Goal: Information Seeking & Learning: Learn about a topic

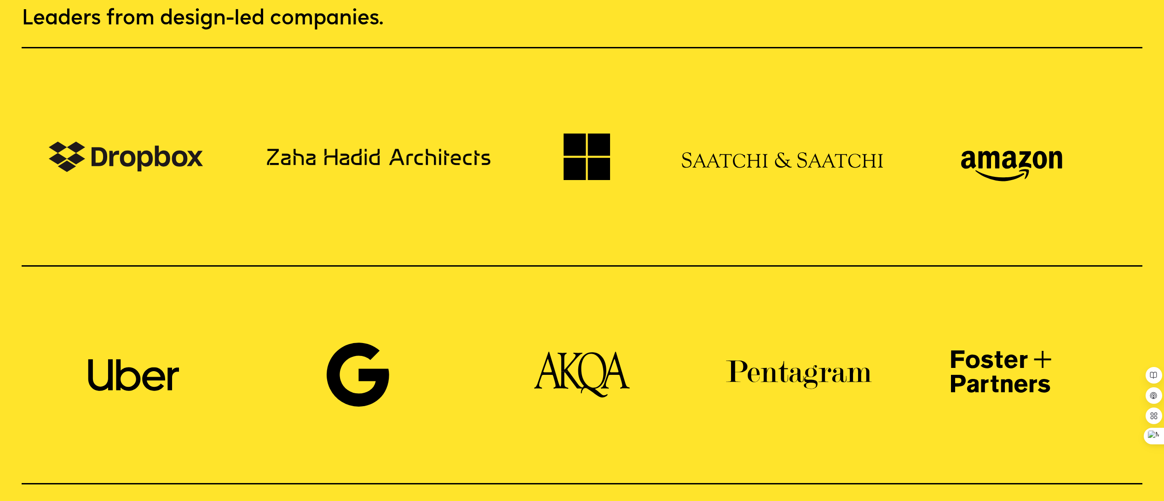
scroll to position [1253, 0]
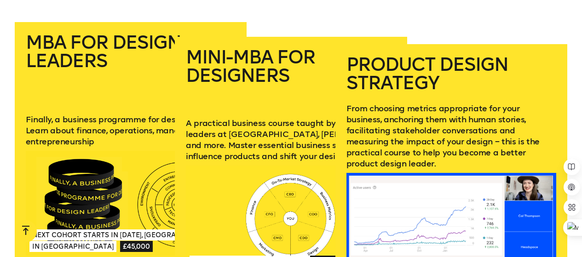
scroll to position [1210, 0]
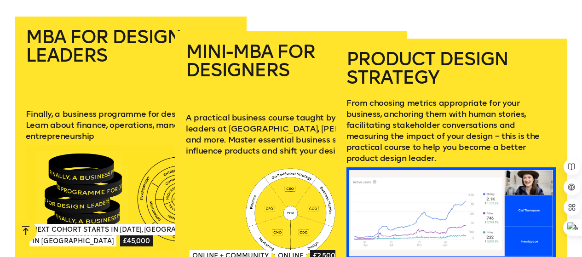
click at [499, 178] on div at bounding box center [452, 220] width 210 height 105
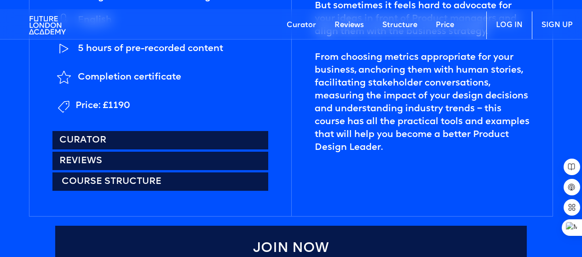
scroll to position [368, 0]
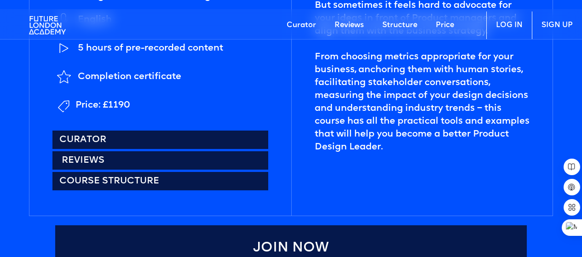
click at [91, 158] on link "Reviews" at bounding box center [159, 160] width 215 height 18
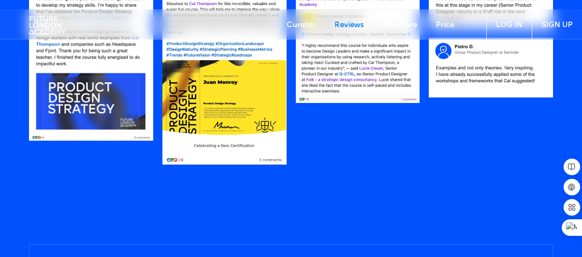
scroll to position [791, 0]
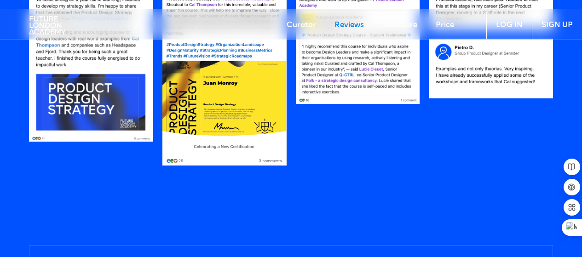
click at [95, 174] on div at bounding box center [91, 75] width 124 height 212
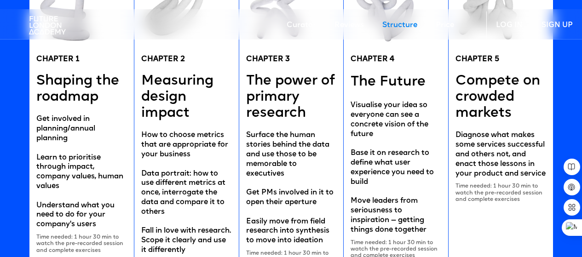
scroll to position [1733, 0]
